Goal: Information Seeking & Learning: Learn about a topic

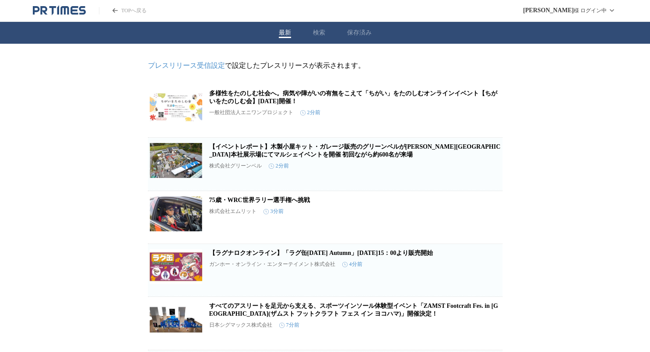
click at [325, 32] on div "最新 検索 保存済み" at bounding box center [325, 33] width 650 height 22
click at [320, 33] on button "検索" at bounding box center [319, 33] width 12 height 8
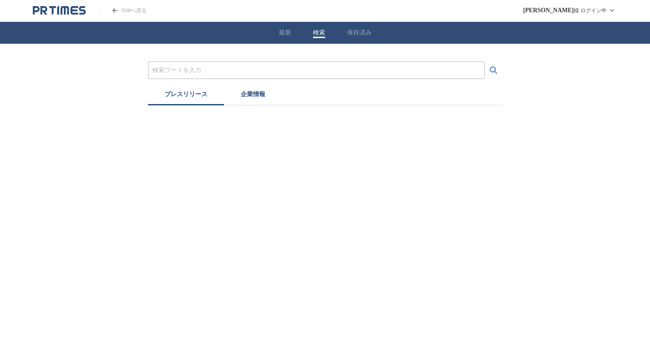
click at [364, 74] on input "プレスリリースおよび企業を検索する" at bounding box center [316, 71] width 328 height 10
click at [485, 62] on button "検索する" at bounding box center [494, 71] width 18 height 18
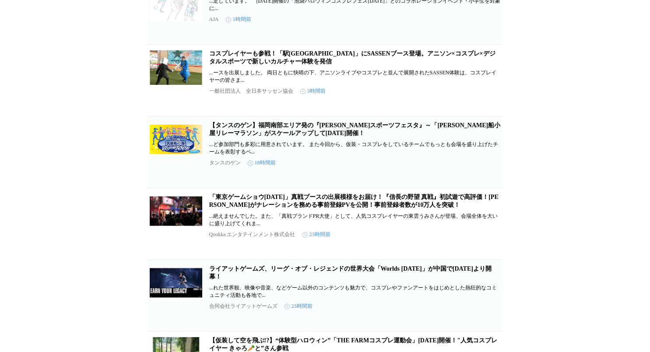
scroll to position [197, 0]
click at [276, 64] on link "コスプレイヤーも参戦！「駅スポ BENTEN ANIME WHARF」にSASSENブース登場。アニソン×コスプレ×デジタルスポーツで新しいカルチャー体験を発信" at bounding box center [352, 57] width 286 height 14
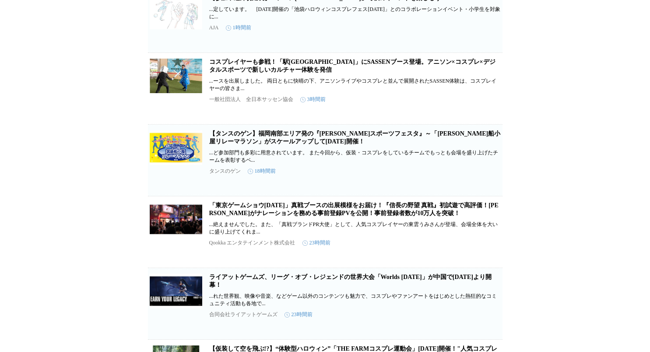
scroll to position [0, 0]
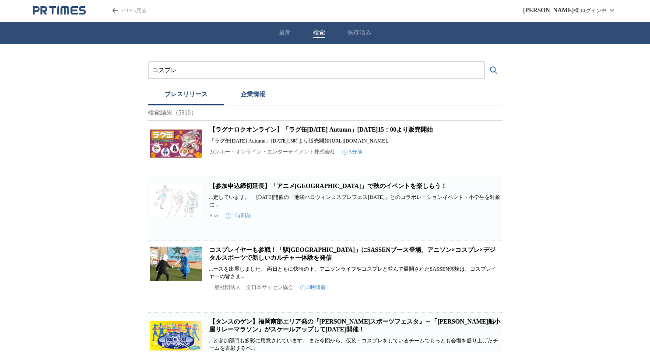
click at [331, 67] on input "コスプレ" at bounding box center [316, 71] width 328 height 10
type input "コ"
click at [485, 62] on button "検索する" at bounding box center [494, 71] width 18 height 18
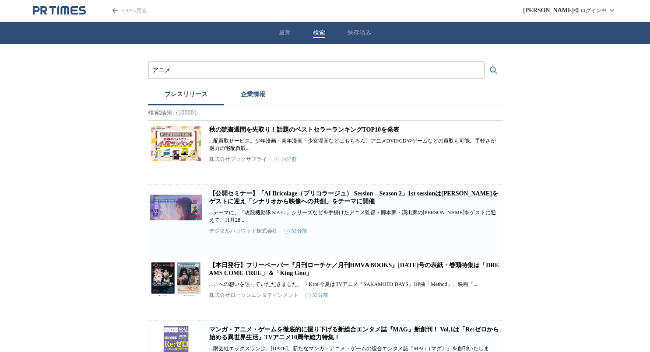
drag, startPoint x: 171, startPoint y: 68, endPoint x: 149, endPoint y: 68, distance: 22.3
click at [149, 68] on div "アニメ" at bounding box center [316, 70] width 337 height 18
type input "ゲーム"
click at [485, 62] on button "検索する" at bounding box center [494, 71] width 18 height 18
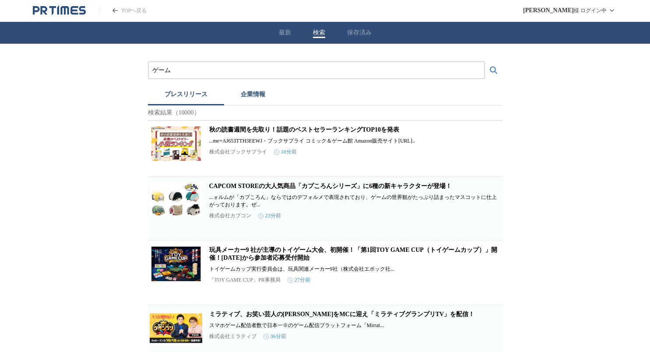
click at [59, 25] on div "最新 検索 保存済み" at bounding box center [325, 33] width 650 height 22
click at [47, 6] on icon "PR TIMESのトップページはこちら" at bounding box center [59, 10] width 53 height 11
